Goal: Information Seeking & Learning: Check status

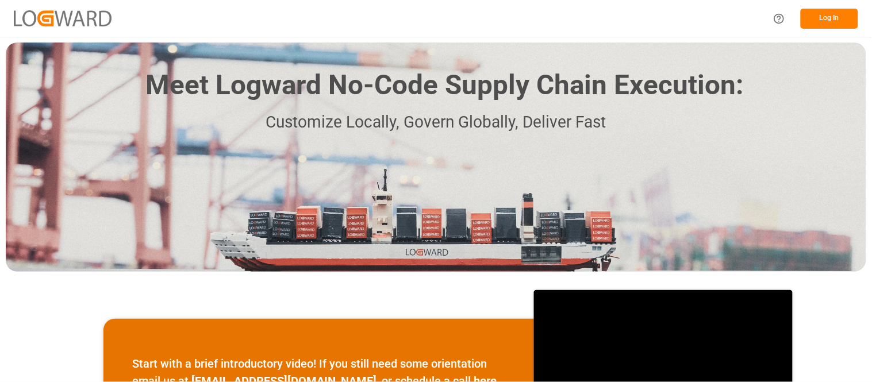
click at [828, 13] on button "Log In" at bounding box center [829, 19] width 57 height 20
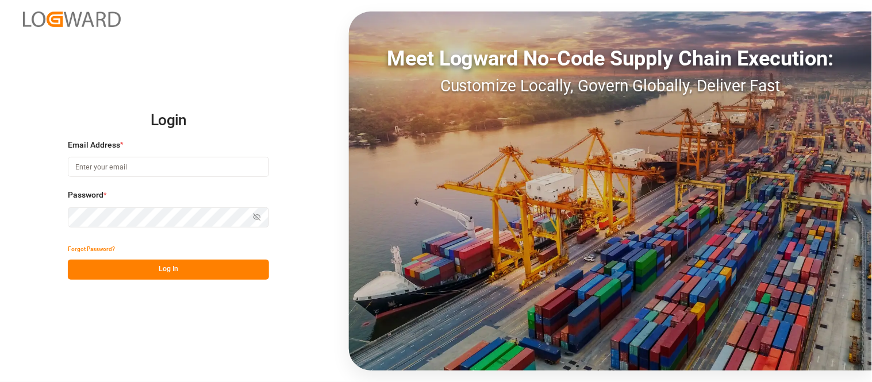
click at [846, 36] on div "Meet Logward No-Code Supply Chain Execution: Customize Locally, Govern Globally…" at bounding box center [610, 190] width 523 height 359
click at [207, 173] on input at bounding box center [168, 167] width 201 height 20
type input "nancy.cervantes@leschaco.com"
click at [208, 276] on button "Log In" at bounding box center [168, 270] width 201 height 20
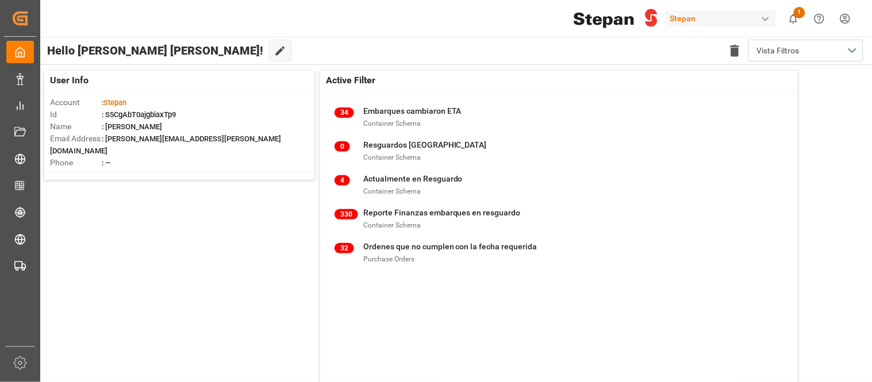
click at [743, 19] on div "Stepan" at bounding box center [720, 18] width 110 height 17
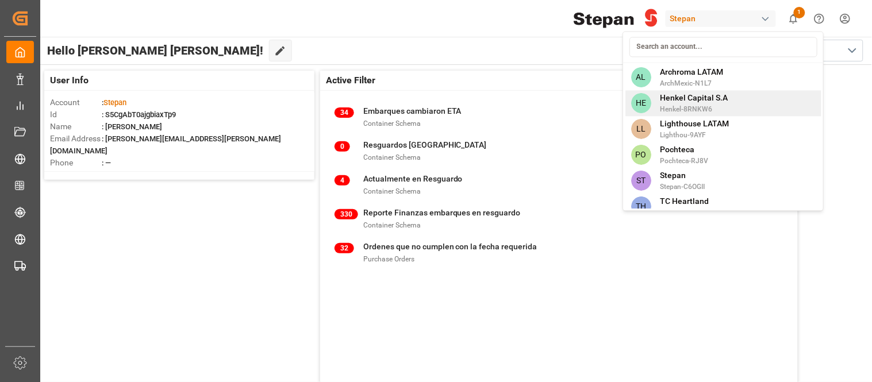
click at [703, 107] on span "Henkel-8RNKW6" at bounding box center [694, 109] width 68 height 10
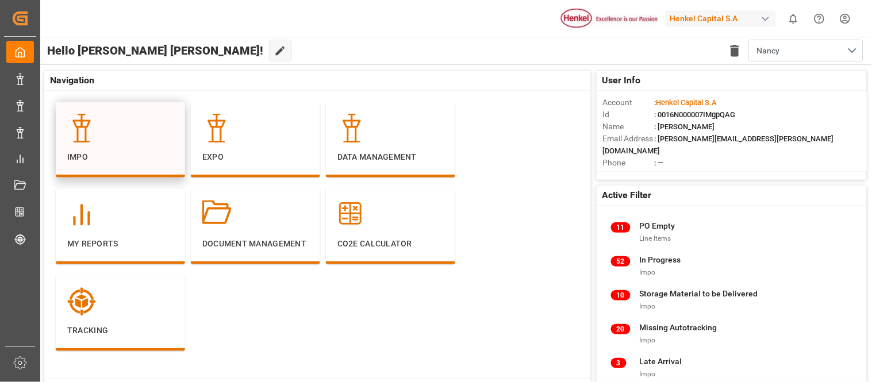
click at [116, 155] on p "Impo" at bounding box center [120, 157] width 106 height 12
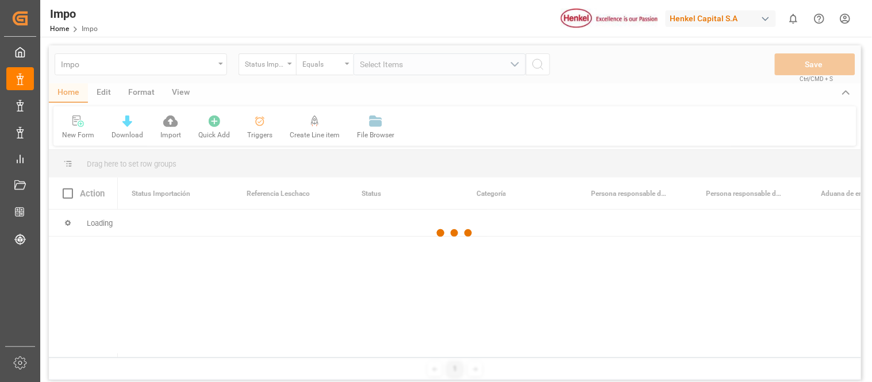
drag, startPoint x: 116, startPoint y: 155, endPoint x: 210, endPoint y: 203, distance: 106.1
click at [210, 203] on div at bounding box center [455, 232] width 812 height 375
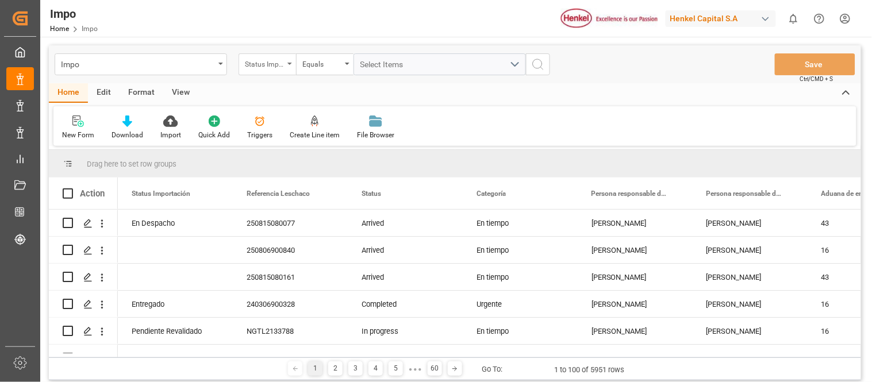
click at [280, 71] on div "Status Importación" at bounding box center [266, 64] width 57 height 22
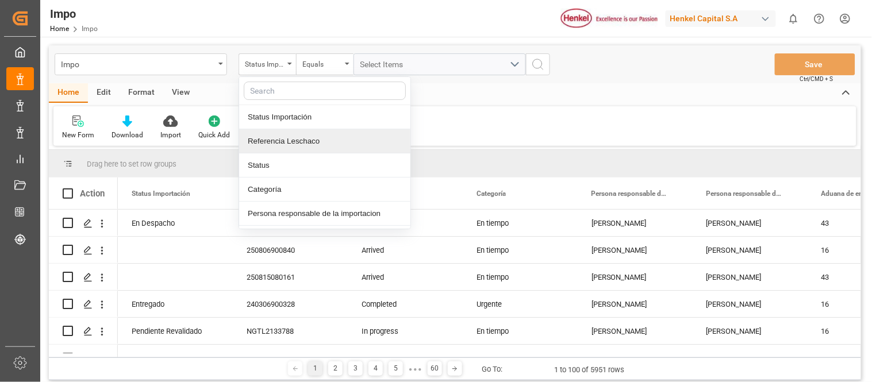
click at [264, 148] on div "Referencia Leschaco" at bounding box center [324, 141] width 171 height 24
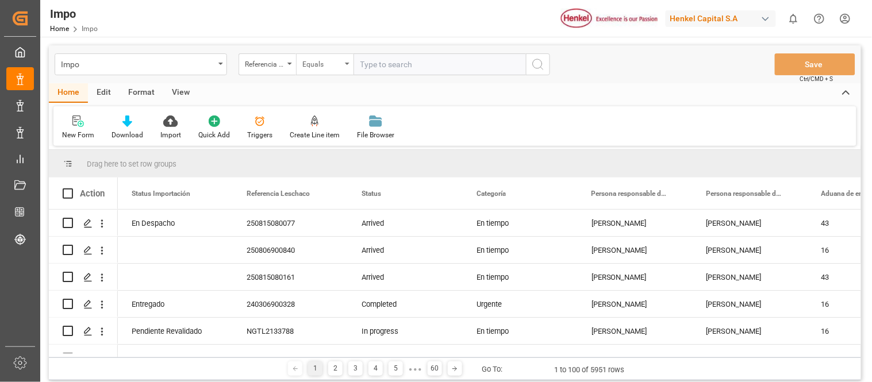
click at [341, 64] on div "Equals" at bounding box center [324, 64] width 57 height 22
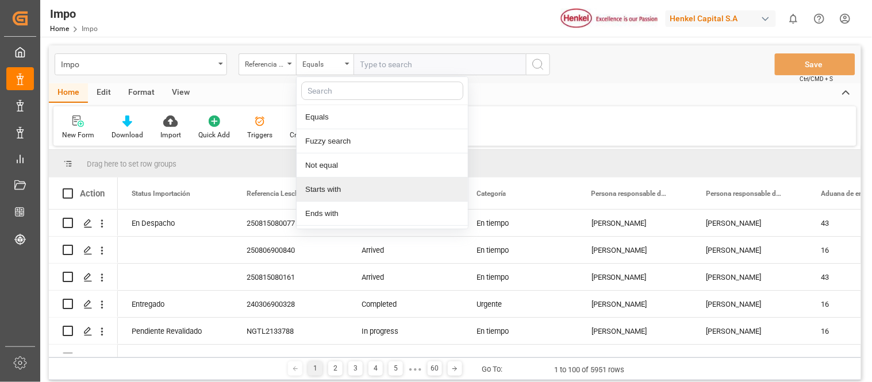
click at [325, 184] on div "Starts with" at bounding box center [382, 190] width 171 height 24
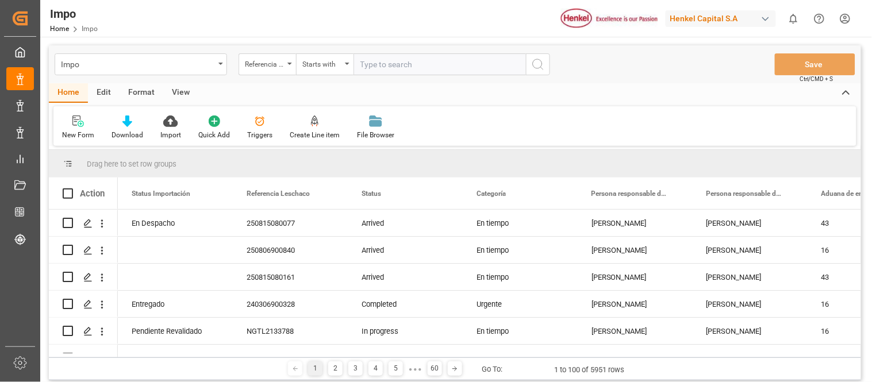
click at [382, 61] on input "text" at bounding box center [439, 64] width 172 height 22
type input "24"
click at [536, 68] on circle "search button" at bounding box center [537, 63] width 9 height 9
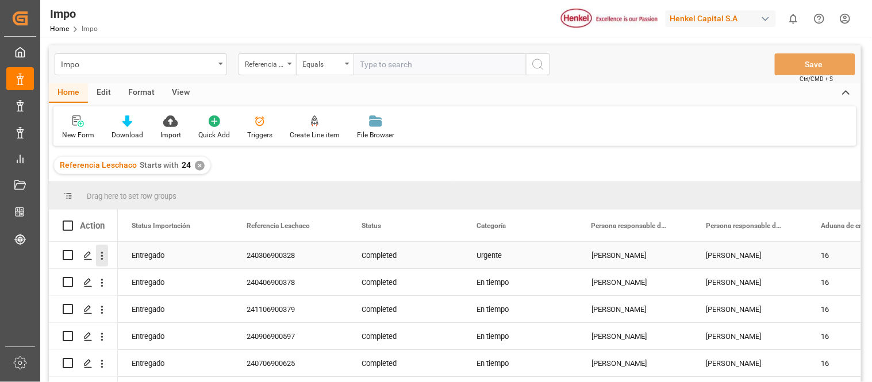
click at [104, 257] on icon "open menu" at bounding box center [102, 256] width 12 height 12
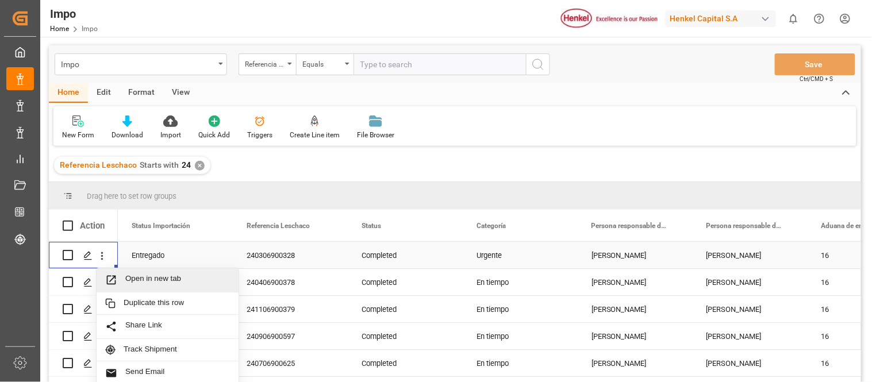
click at [124, 274] on span "Press SPACE to select this row." at bounding box center [115, 280] width 20 height 12
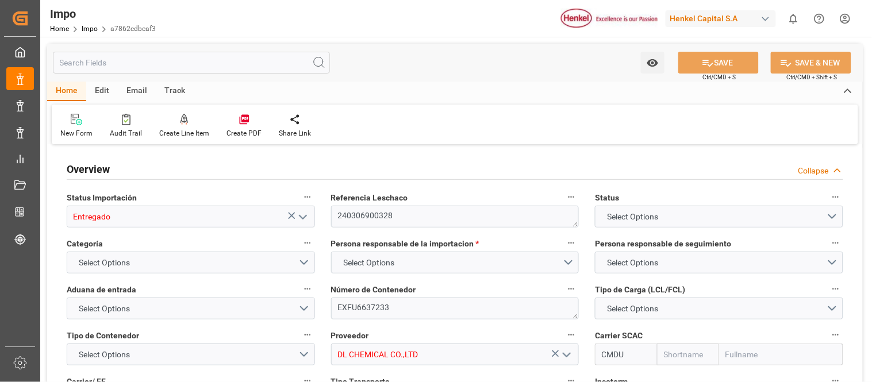
type input "CMACGM"
type input "CMA CGM Group"
type input "1"
type input "19.98"
type input "0"
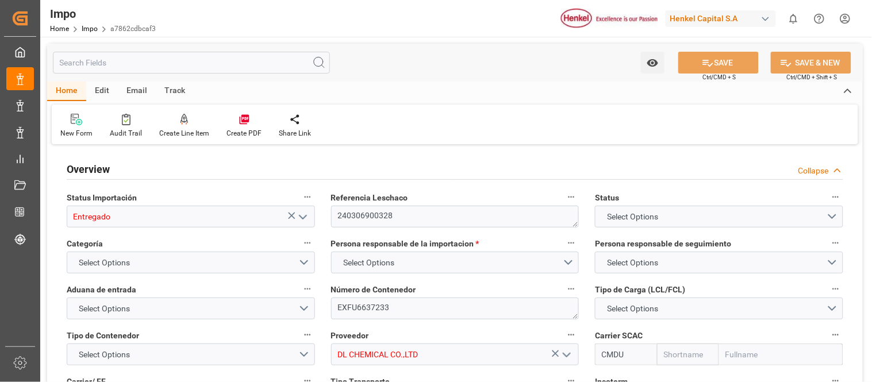
type input "9632038"
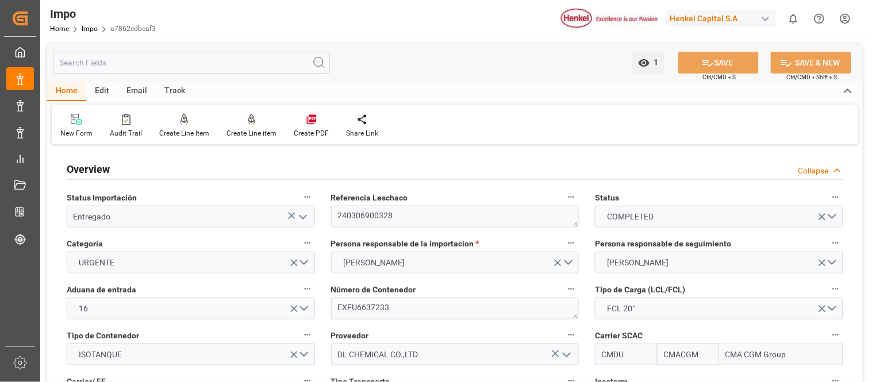
type input "26-02-2024"
type input "20-02-2024 06:59"
type input "07-03-2024 18:24"
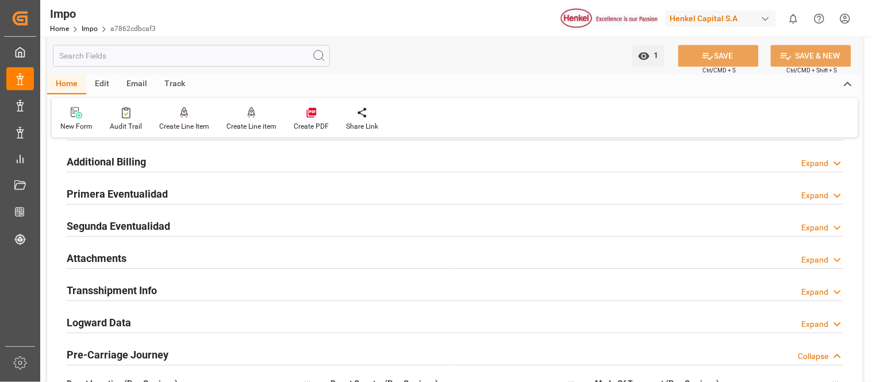
scroll to position [906, 0]
click at [333, 266] on div "Attachments Expand" at bounding box center [455, 257] width 776 height 22
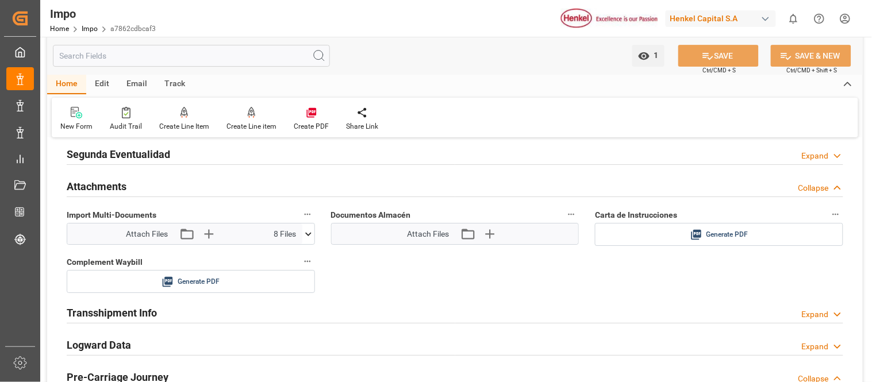
scroll to position [978, 0]
click at [305, 228] on icon at bounding box center [308, 234] width 12 height 12
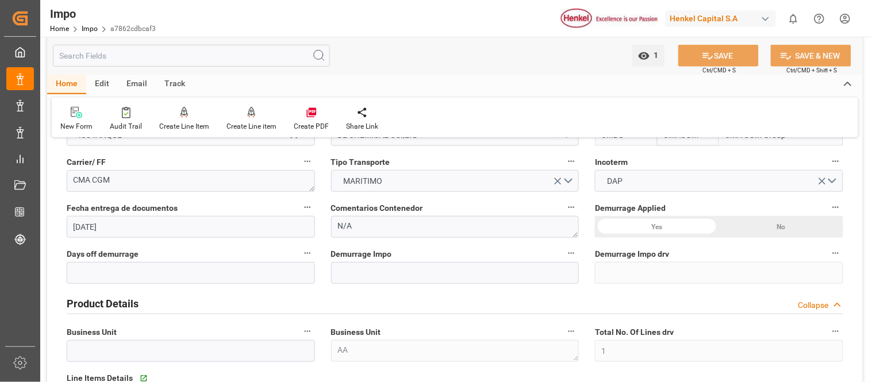
scroll to position [0, 0]
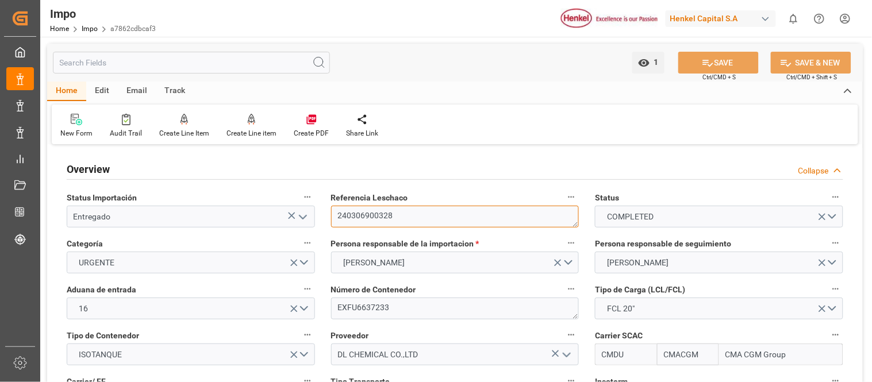
drag, startPoint x: 405, startPoint y: 217, endPoint x: 297, endPoint y: 202, distance: 109.1
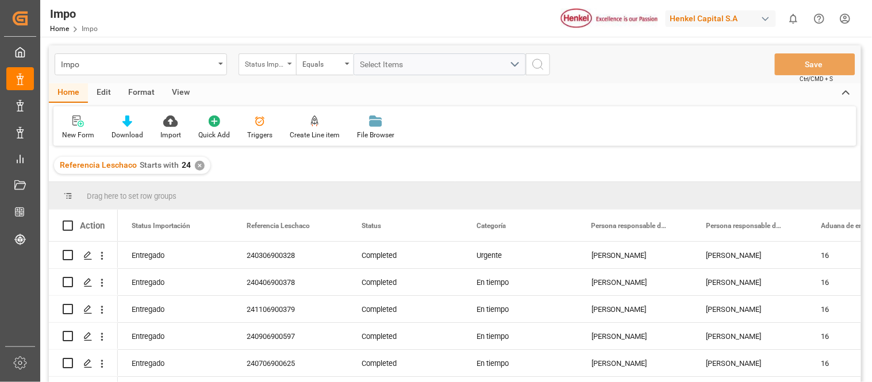
click at [278, 66] on div "Status Importación" at bounding box center [264, 62] width 39 height 13
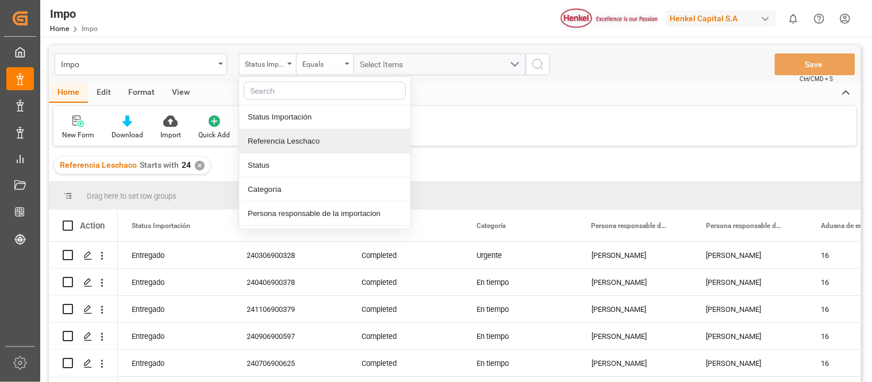
click at [199, 163] on div "✕" at bounding box center [200, 166] width 10 height 10
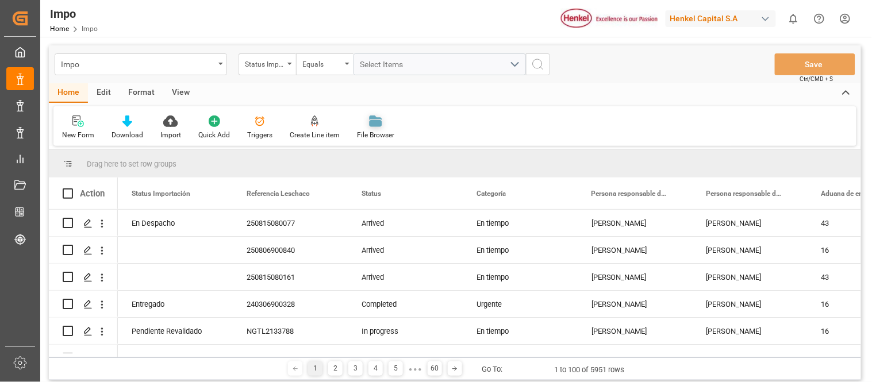
click at [375, 136] on div "File Browser" at bounding box center [375, 135] width 37 height 10
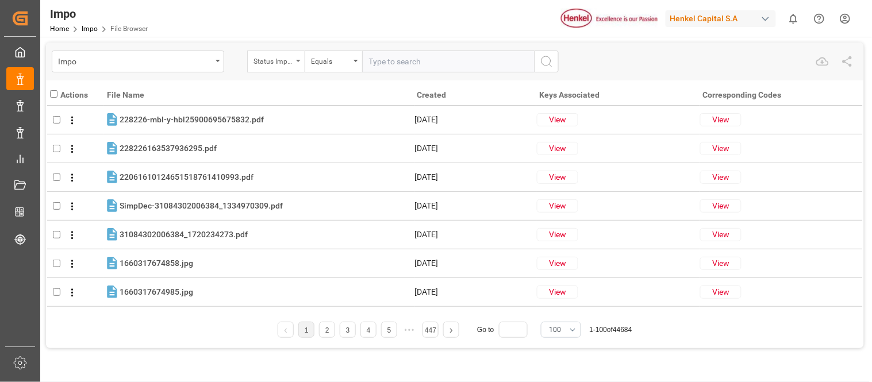
click at [275, 53] on div "Status Importación" at bounding box center [272, 59] width 39 height 13
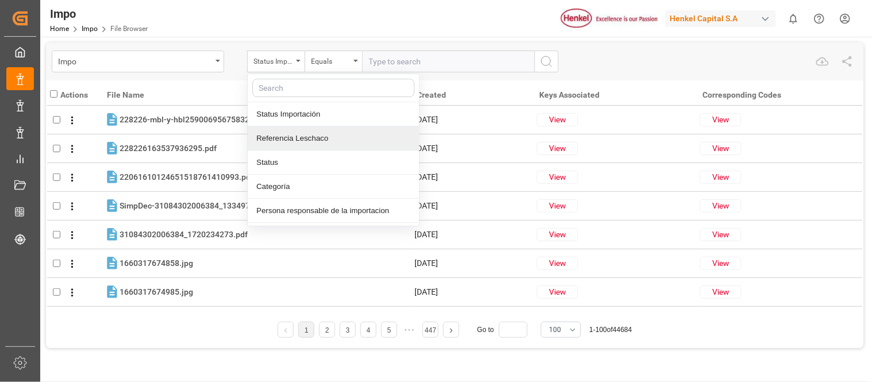
click at [286, 144] on div "Referencia Leschaco" at bounding box center [333, 138] width 171 height 24
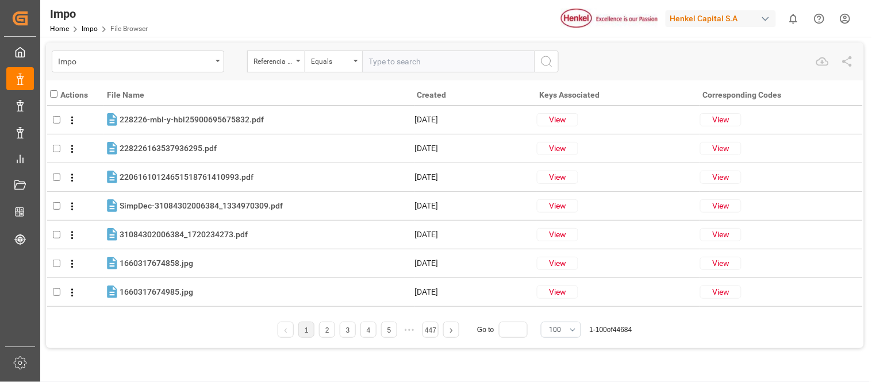
click at [416, 64] on input "text" at bounding box center [448, 62] width 172 height 22
paste input "240306900328"
type input "240306900328"
click at [546, 58] on icon "search button" at bounding box center [547, 62] width 14 height 14
